Goal: Task Accomplishment & Management: Complete application form

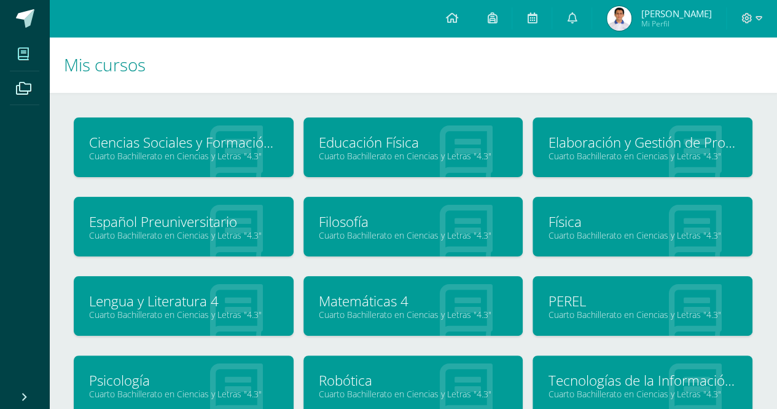
scroll to position [61, 0]
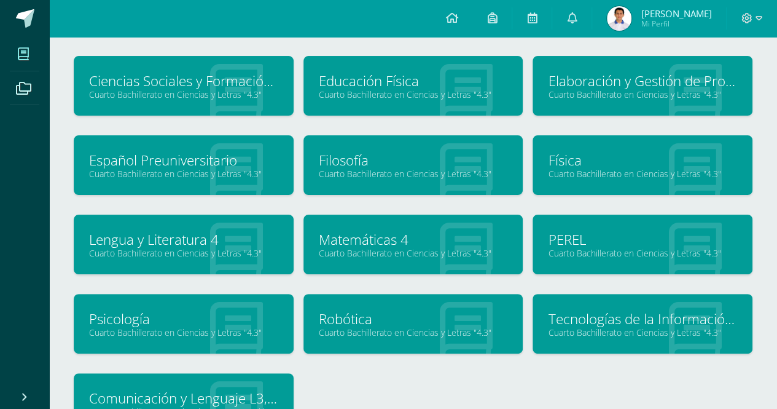
click at [239, 302] on icon at bounding box center [236, 332] width 53 height 60
click at [219, 309] on link "Psicología" at bounding box center [183, 318] width 189 height 19
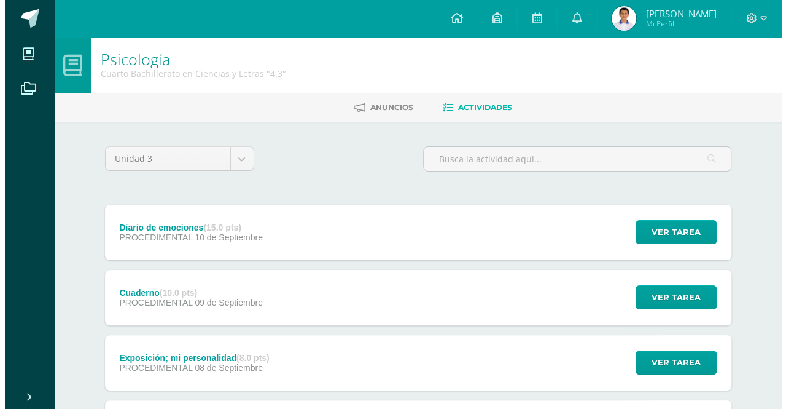
scroll to position [61, 0]
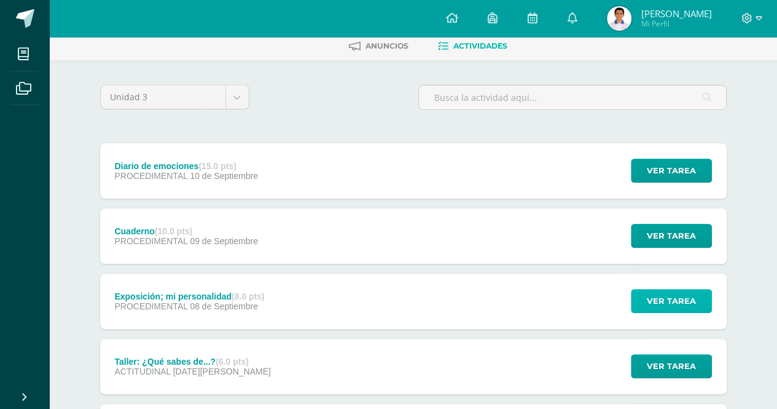
click at [665, 292] on span "Ver tarea" at bounding box center [671, 300] width 49 height 23
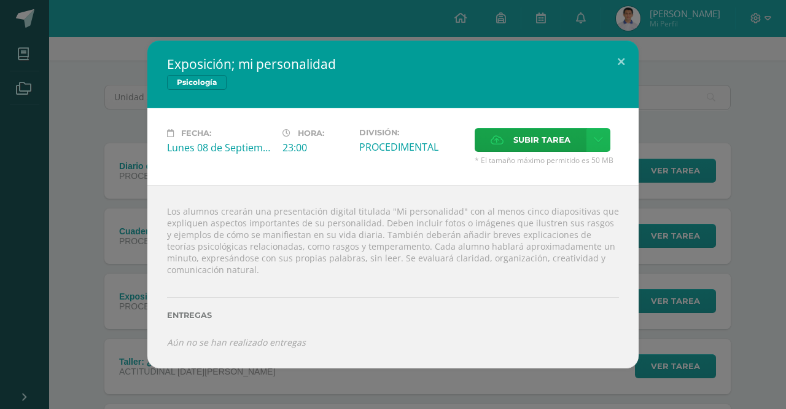
click at [595, 144] on icon at bounding box center [598, 140] width 9 height 10
click at [571, 170] on link "Subir enlace" at bounding box center [556, 167] width 123 height 19
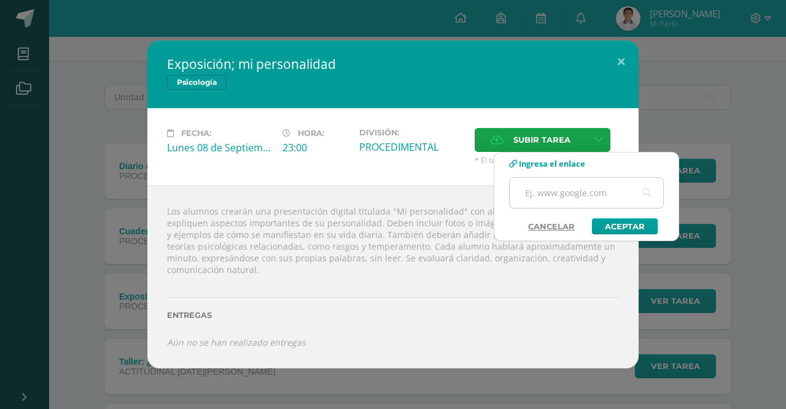
click at [559, 178] on input "text" at bounding box center [587, 193] width 154 height 30
paste input "https://www.canva.com/design/DAGyoo1mvbA/EJqNVpKEAhBr9j_KvqbCTw/edit?utm_conten…"
type input "https://www.canva.com/design/DAGyoo1mvbA/EJqNVpKEAhBr9j_KvqbCTw/edit?utm_conten…"
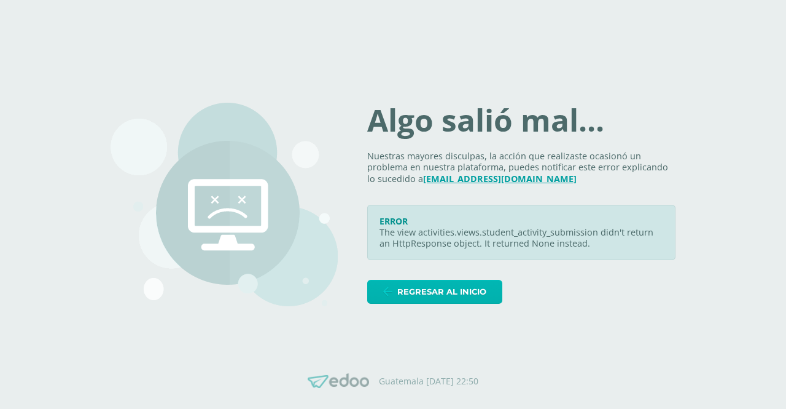
click at [478, 292] on span "Regresar al inicio" at bounding box center [441, 291] width 89 height 23
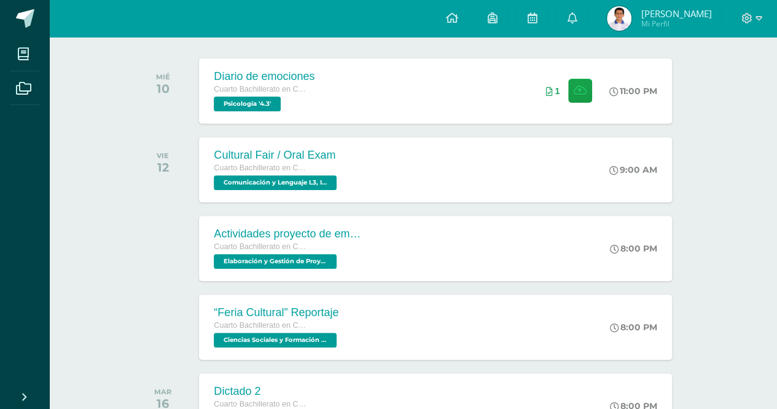
scroll to position [246, 0]
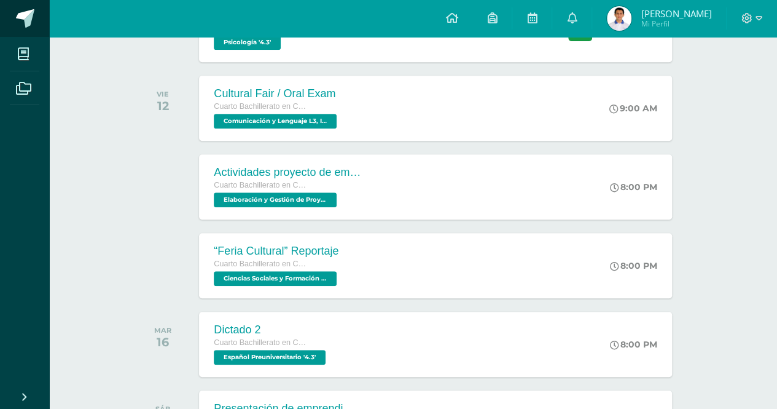
click at [25, 11] on span at bounding box center [25, 18] width 18 height 18
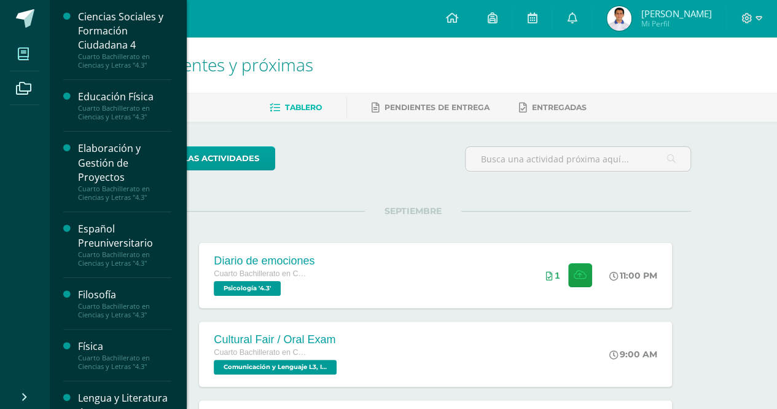
click at [27, 47] on span at bounding box center [24, 54] width 28 height 28
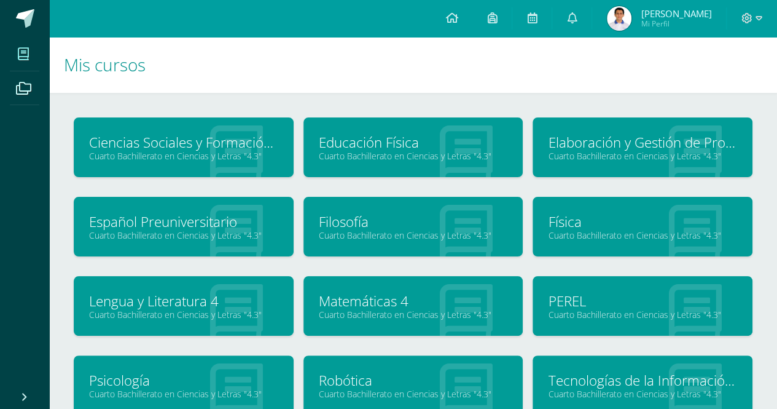
scroll to position [61, 0]
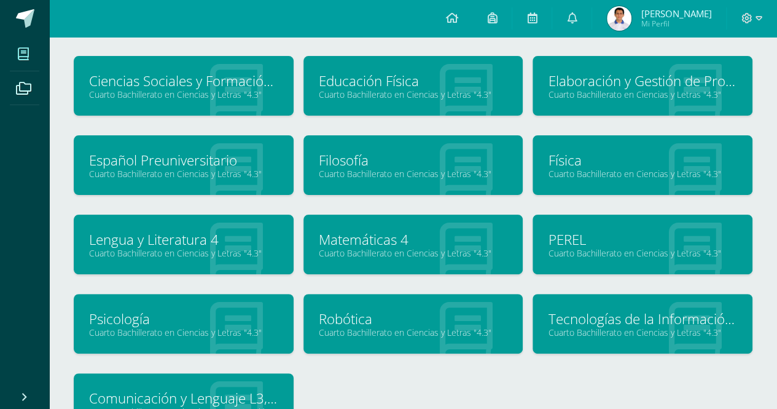
click at [219, 334] on link "Cuarto Bachillerato en Ciencias y Letras "4.3"" at bounding box center [183, 332] width 189 height 12
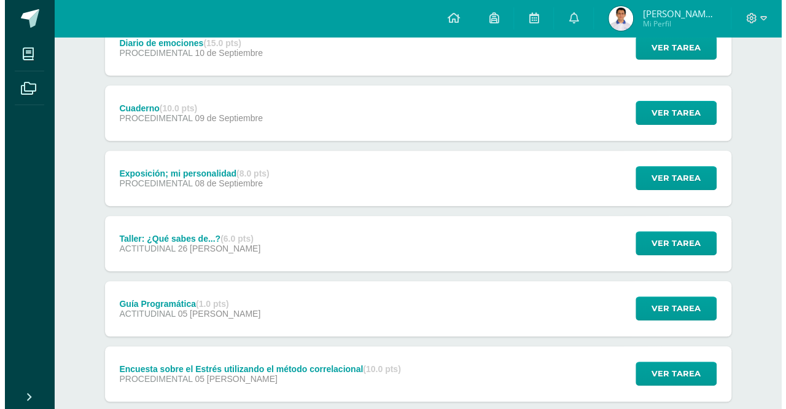
scroll to position [246, 0]
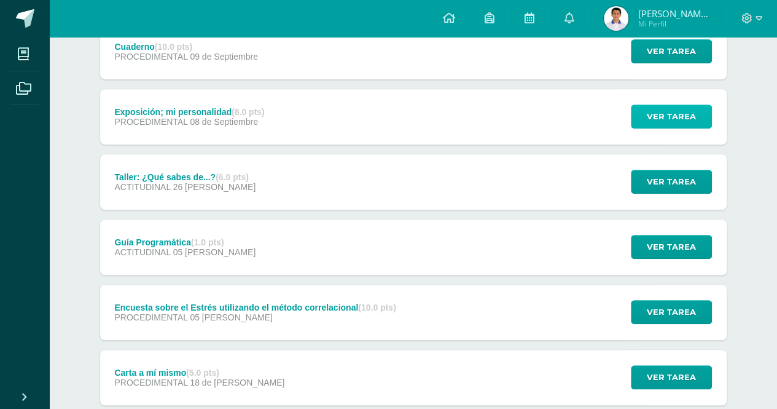
click at [651, 117] on span "Ver tarea" at bounding box center [671, 116] width 49 height 23
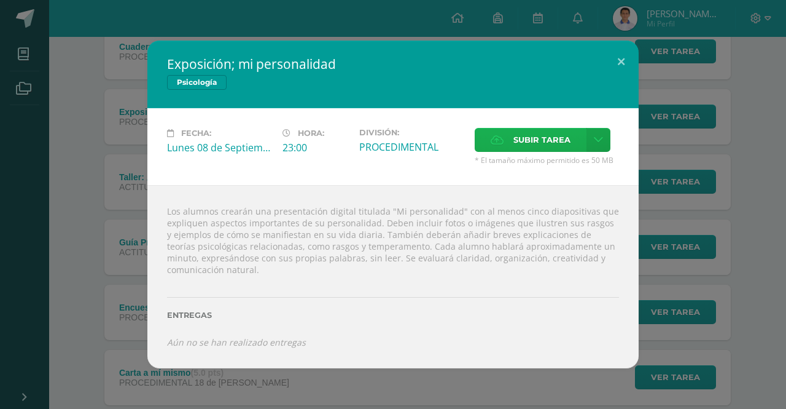
click at [533, 144] on span "Subir tarea" at bounding box center [542, 139] width 57 height 23
click at [0, 0] on input "Subir tarea" at bounding box center [0, 0] width 0 height 0
click at [596, 135] on link at bounding box center [599, 140] width 24 height 24
click at [549, 167] on span "Subir enlace" at bounding box center [547, 168] width 52 height 12
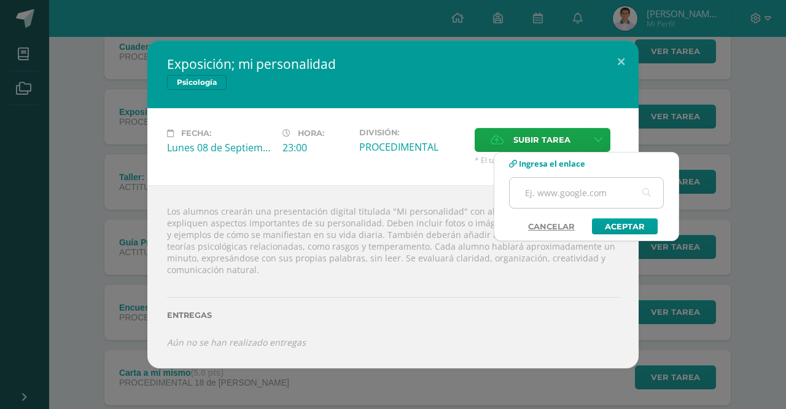
click at [550, 187] on input "text" at bounding box center [587, 193] width 154 height 30
paste input "https://www.canva.com/design/DAGyoo1mvbA/EJqNVpKEAhBr9j_KvqbCTw/edit?utm_conten…"
drag, startPoint x: 632, startPoint y: 189, endPoint x: 445, endPoint y: 192, distance: 186.2
click at [445, 192] on body "Exposición; mi personalidad Psicología Fecha: Lunes 08 de Septiembre Hora: 23:0…" at bounding box center [393, 152] width 786 height 797
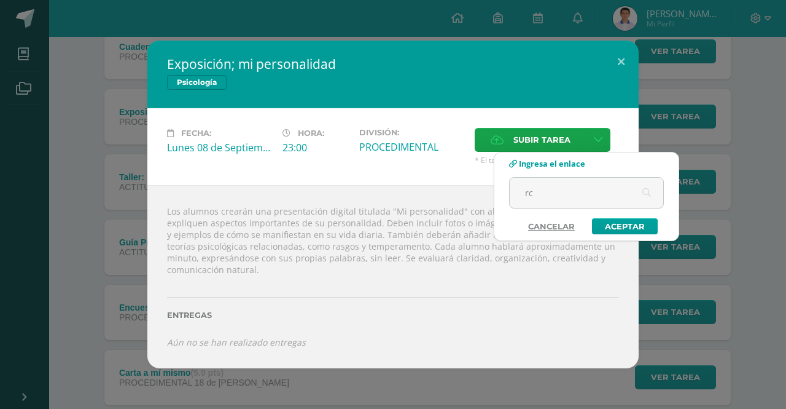
type input "r"
paste input "https://www.canva.com/design/DAGyoo1mvbA/EJqNVpKEAhBr9j_KvqbCTw/edit?utm_conten…"
type input "https://www.canva.com/design/DAGyoo1mvbA/EJqNVpKEAhBr9j_KvqbCTw/edit?utm_conten…"
click at [617, 221] on link "Aceptar" at bounding box center [625, 226] width 66 height 16
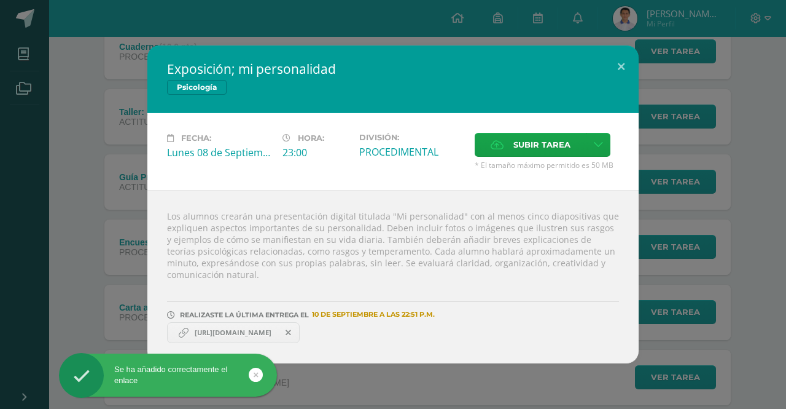
click at [247, 373] on div "Se ha añadido correctamente el enlace" at bounding box center [168, 375] width 218 height 22
click at [251, 373] on link at bounding box center [256, 374] width 14 height 14
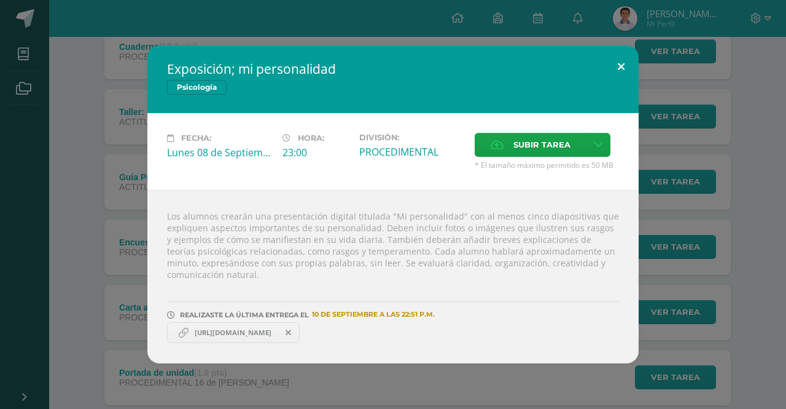
click at [635, 66] on button at bounding box center [621, 66] width 35 height 42
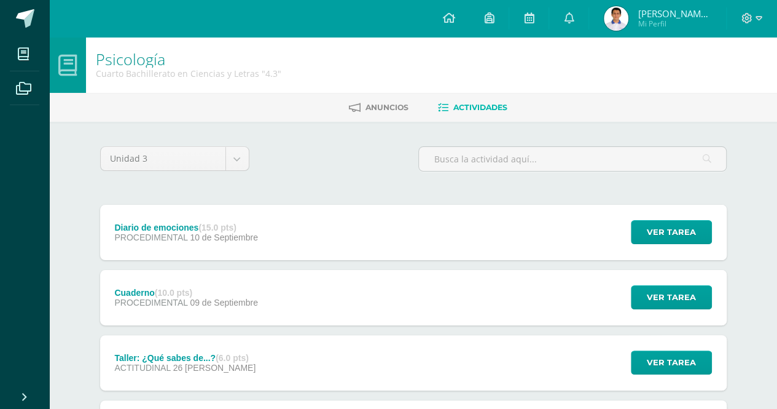
click at [628, 26] on img at bounding box center [616, 18] width 25 height 25
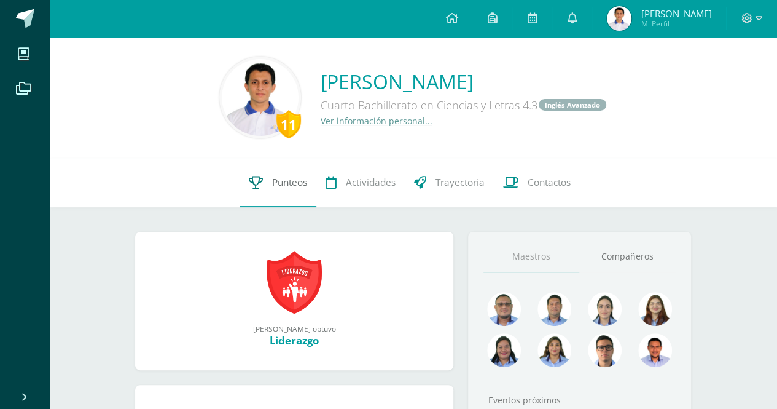
click at [284, 176] on span "Punteos" at bounding box center [289, 182] width 35 height 13
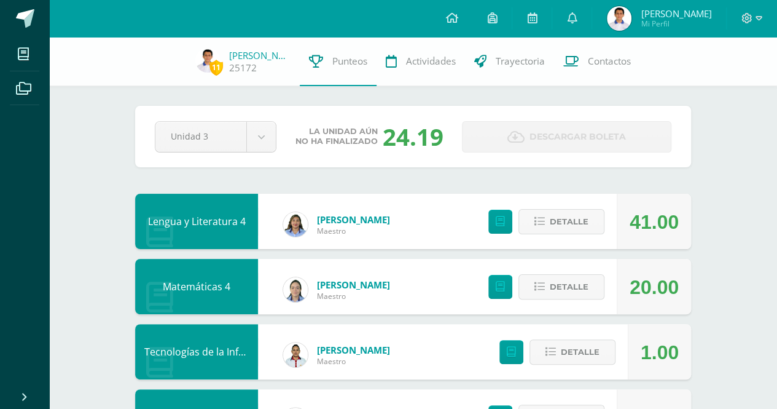
scroll to position [61, 0]
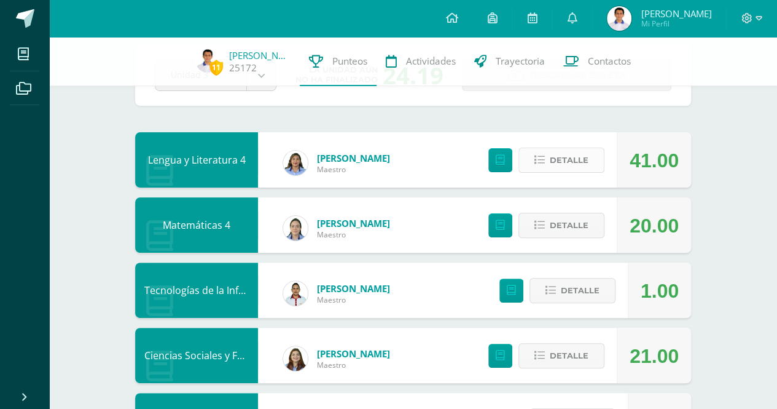
click at [573, 166] on span "Detalle" at bounding box center [569, 160] width 39 height 23
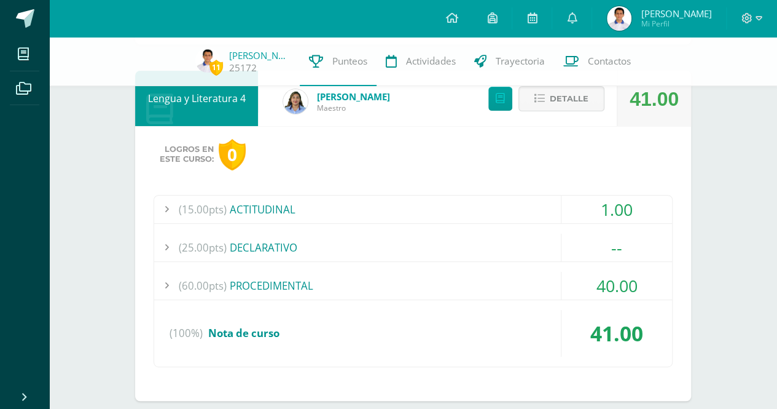
scroll to position [184, 0]
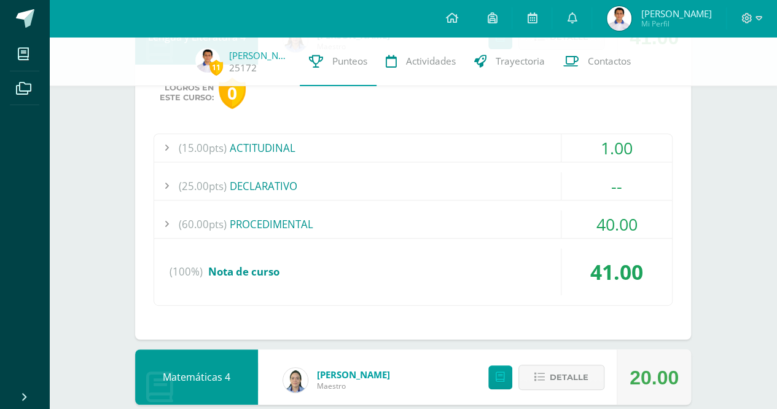
click at [257, 213] on div "(60.00pts) PROCEDIMENTAL" at bounding box center [413, 224] width 518 height 28
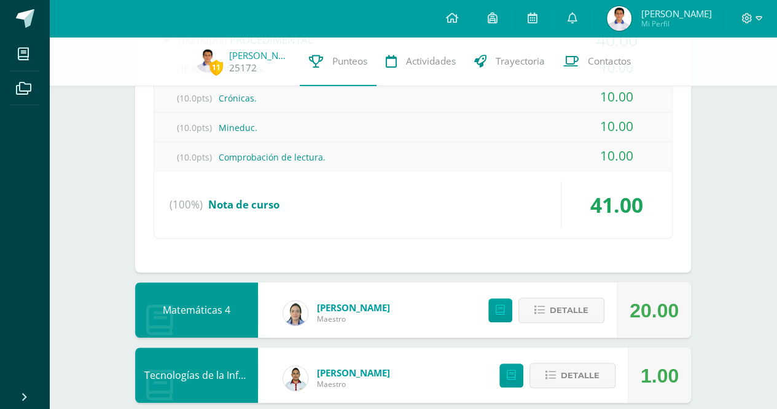
scroll to position [430, 0]
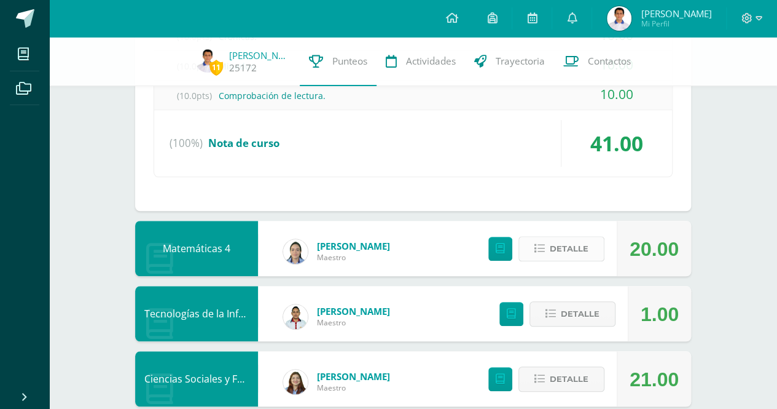
click at [568, 252] on span "Detalle" at bounding box center [569, 248] width 39 height 23
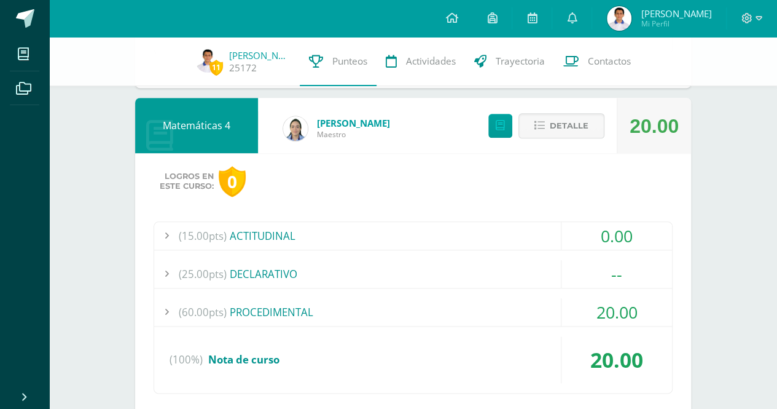
scroll to position [614, 0]
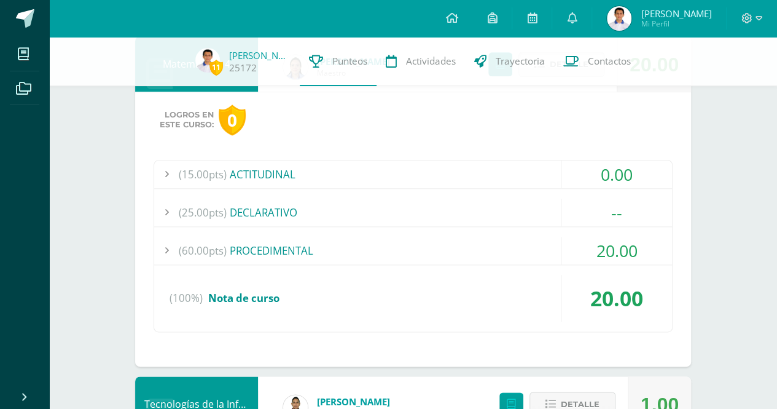
click at [264, 237] on div "(60.00pts) PROCEDIMENTAL" at bounding box center [413, 251] width 518 height 28
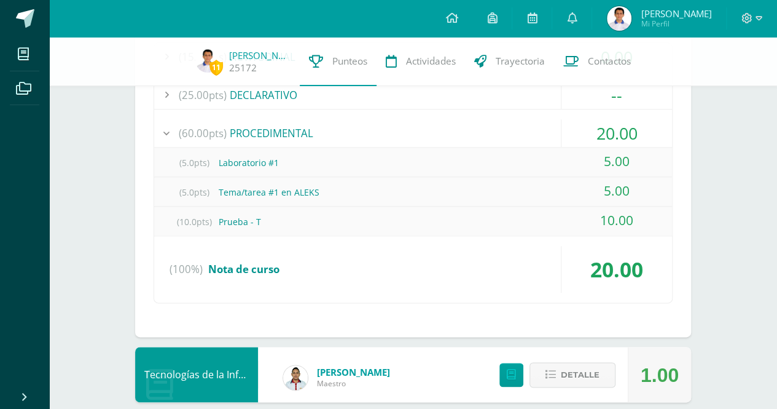
scroll to position [676, 0]
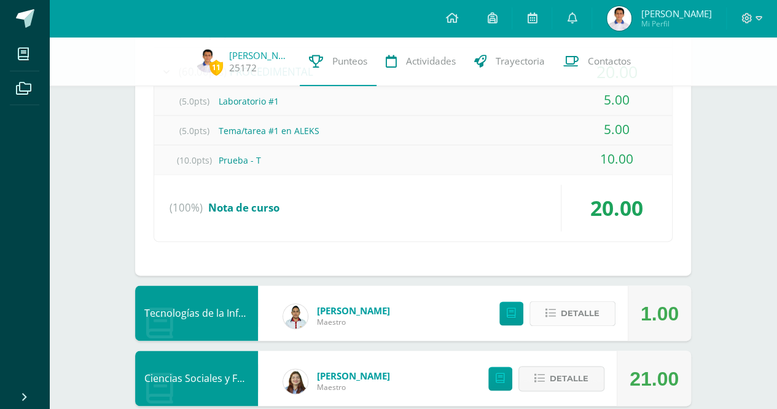
click at [582, 303] on span "Detalle" at bounding box center [580, 313] width 39 height 23
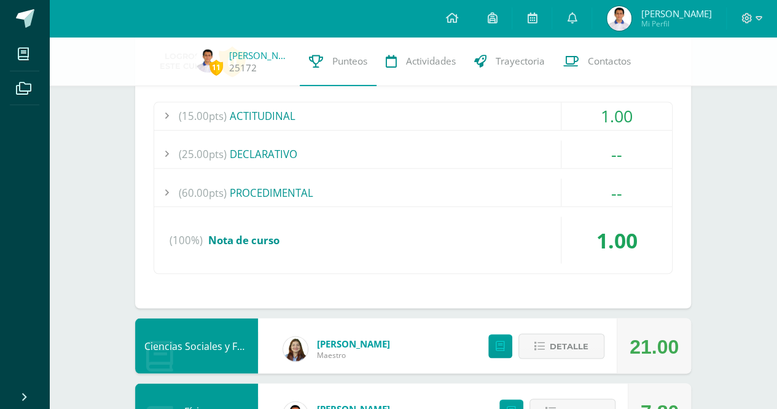
scroll to position [1044, 0]
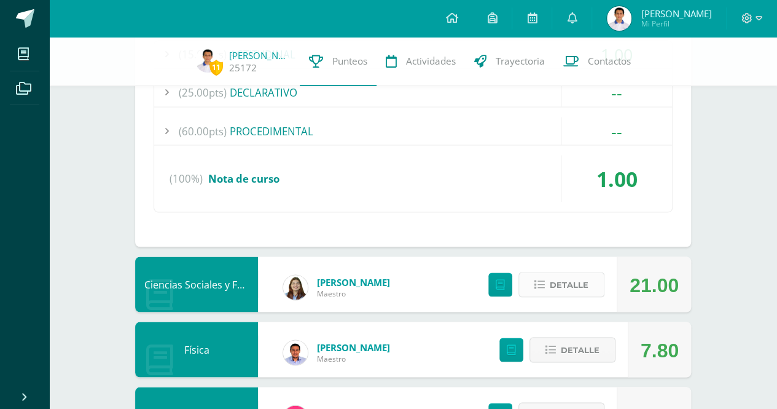
click at [553, 280] on span "Detalle" at bounding box center [569, 284] width 39 height 23
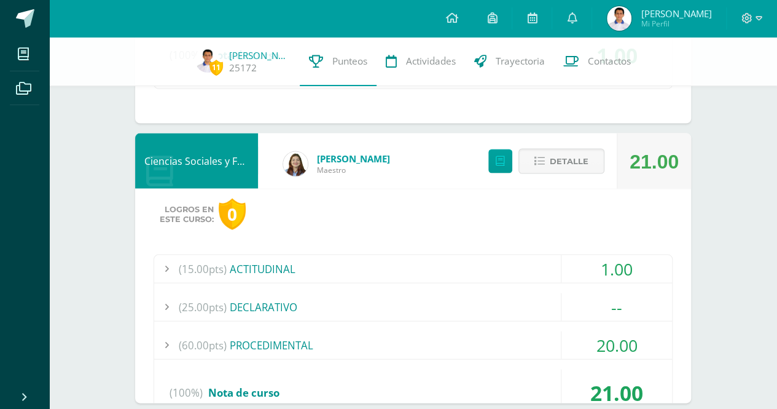
scroll to position [1290, 0]
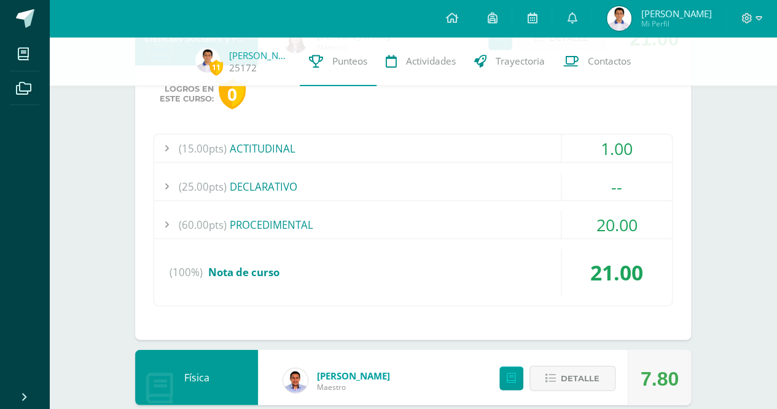
click at [375, 221] on div "(60.00pts) PROCEDIMENTAL" at bounding box center [413, 225] width 518 height 28
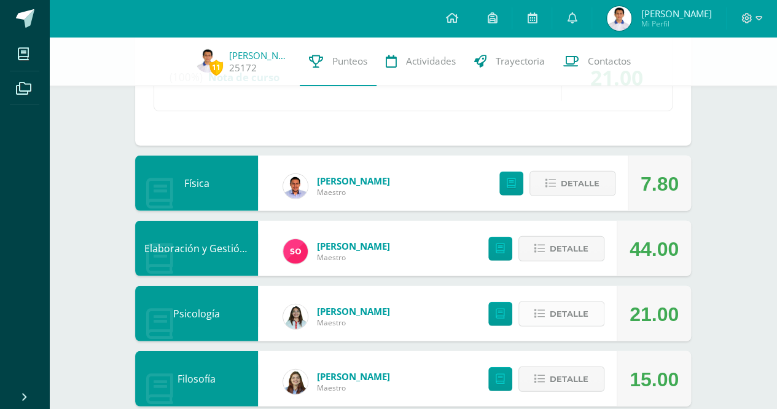
scroll to position [1634, 0]
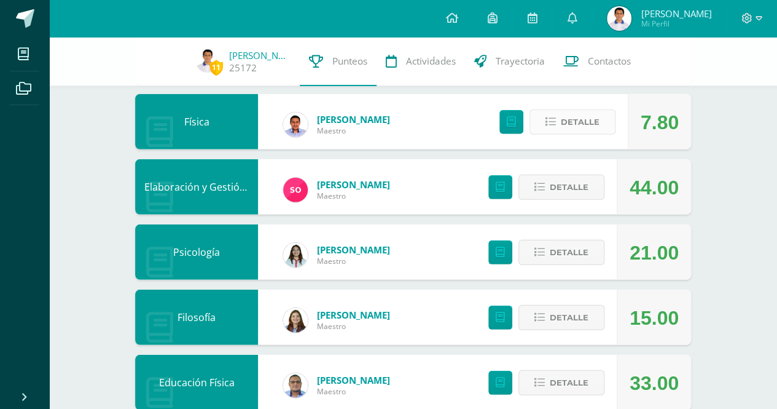
click at [553, 117] on icon at bounding box center [551, 122] width 10 height 10
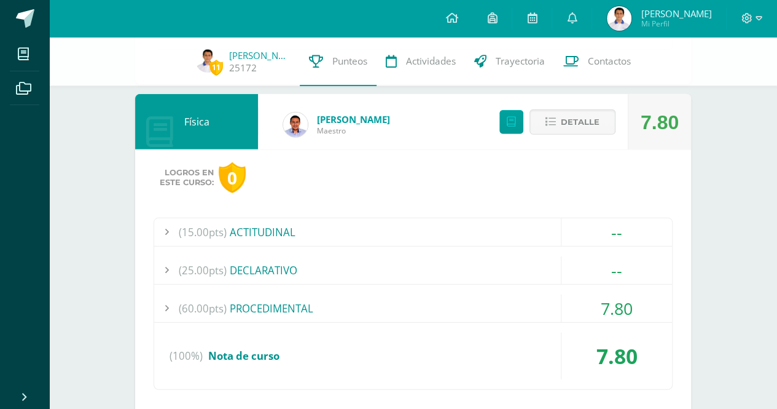
scroll to position [1695, 0]
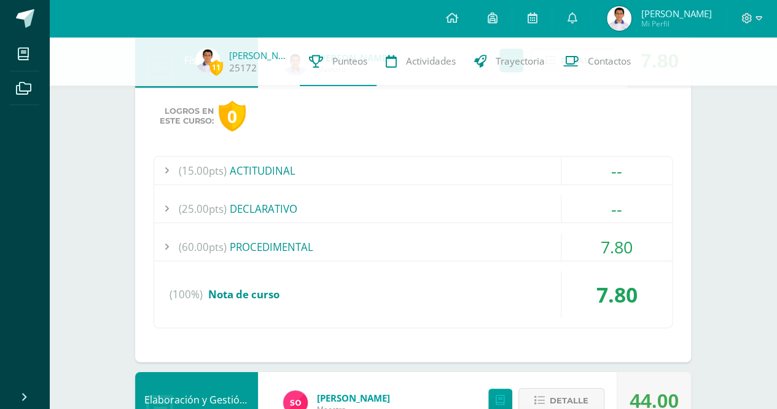
click at [307, 233] on div "(60.00pts) PROCEDIMENTAL" at bounding box center [413, 247] width 518 height 28
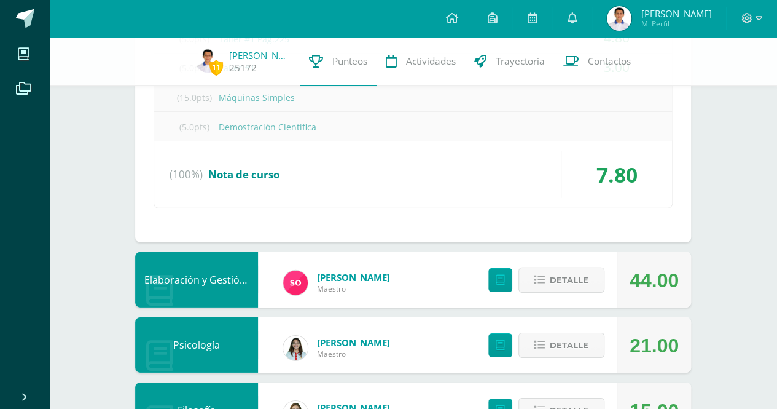
scroll to position [1880, 0]
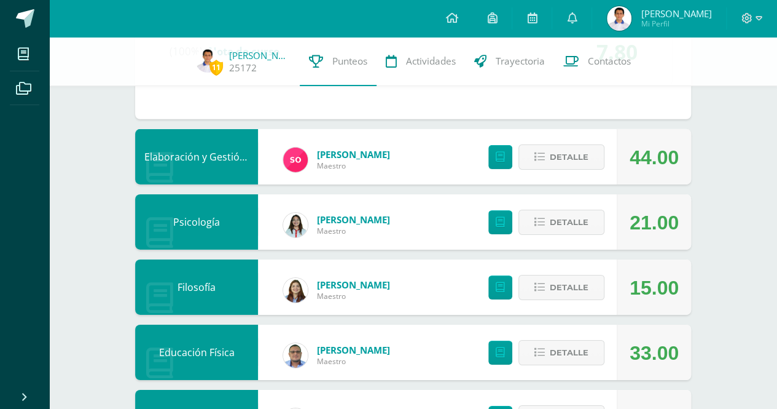
click at [567, 162] on div "Detalle" at bounding box center [543, 156] width 147 height 55
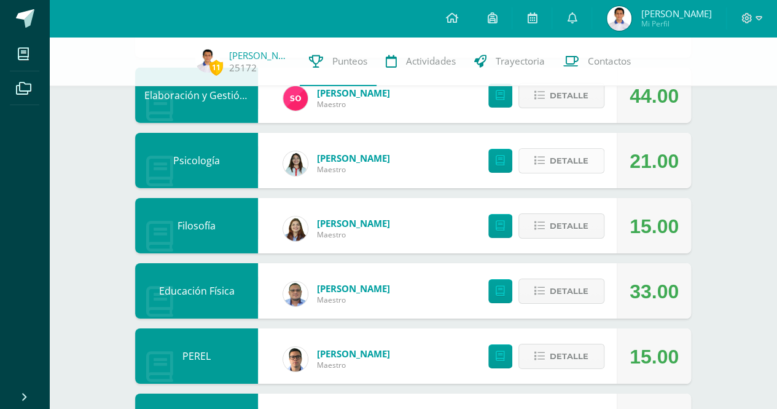
click at [566, 152] on span "Detalle" at bounding box center [569, 160] width 39 height 23
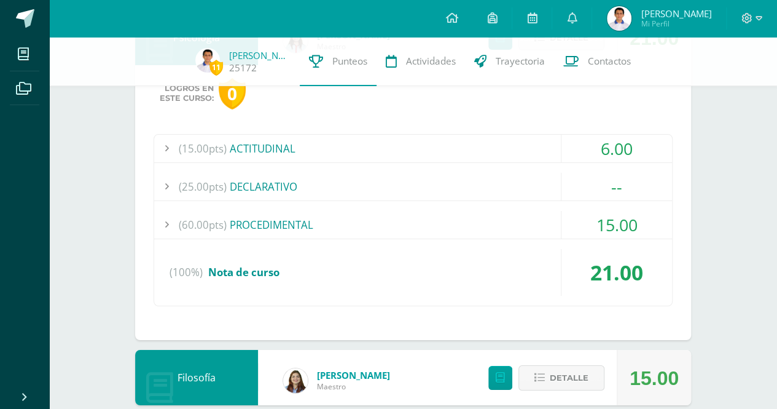
click at [332, 218] on div "(60.00pts) PROCEDIMENTAL" at bounding box center [413, 225] width 518 height 28
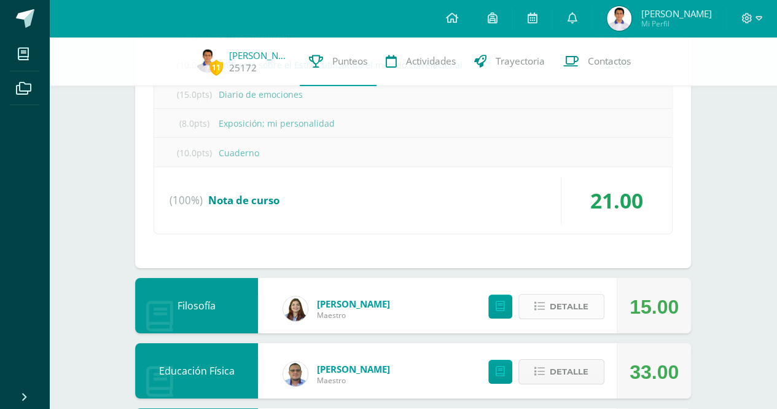
scroll to position [2256, 0]
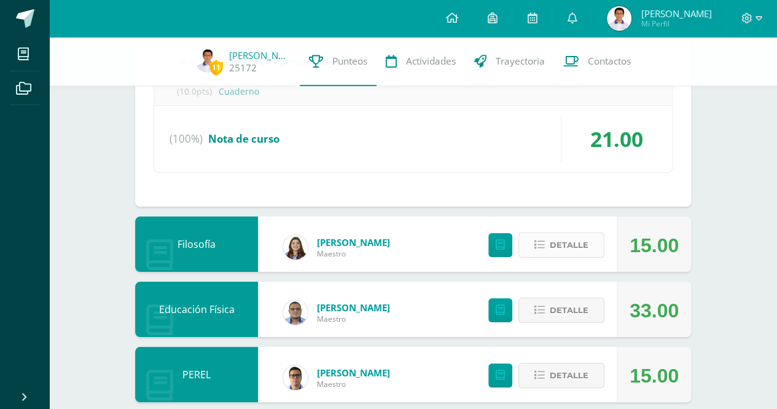
click at [564, 243] on span "Detalle" at bounding box center [569, 244] width 39 height 23
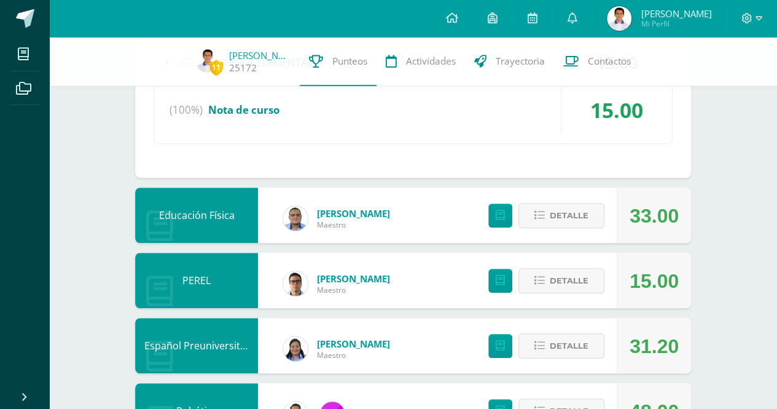
scroll to position [2731, 0]
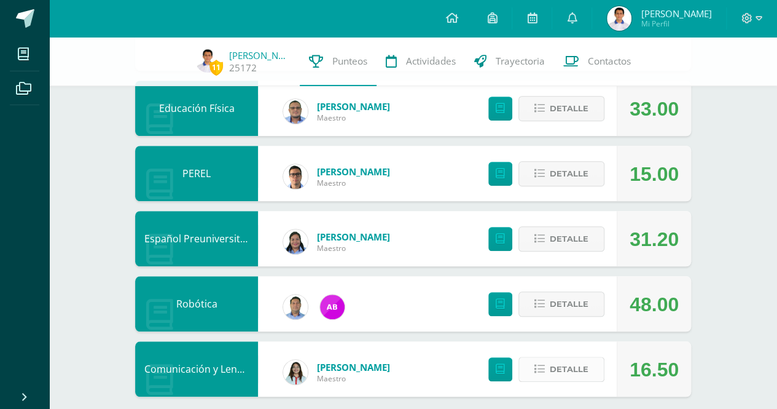
click at [581, 358] on span "Detalle" at bounding box center [569, 369] width 39 height 23
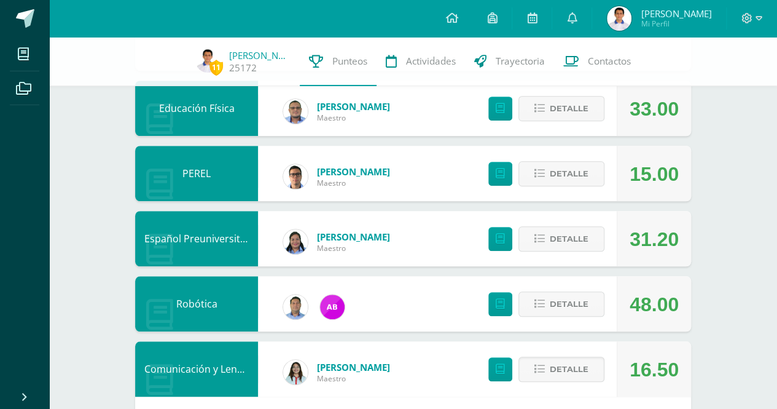
scroll to position [2977, 0]
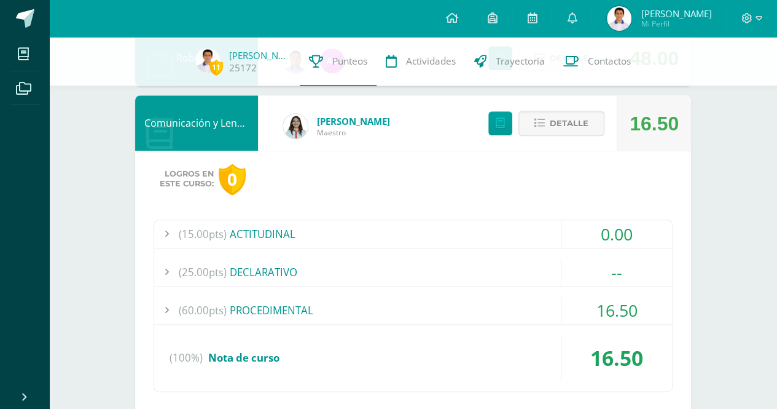
click at [328, 296] on div "(60.00pts) PROCEDIMENTAL" at bounding box center [413, 310] width 518 height 28
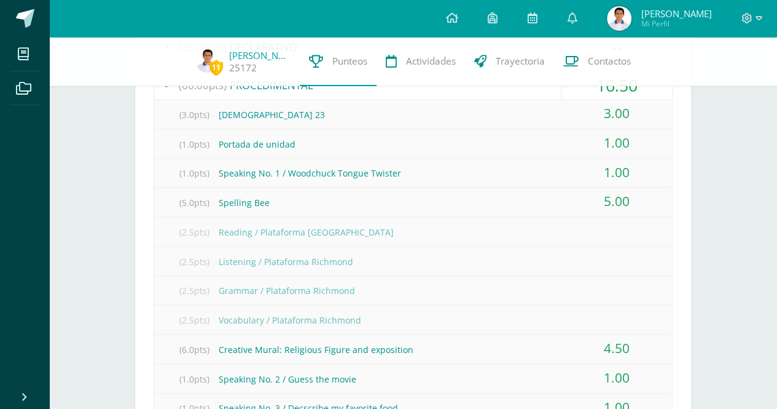
scroll to position [3148, 0]
